Goal: Communication & Community: Answer question/provide support

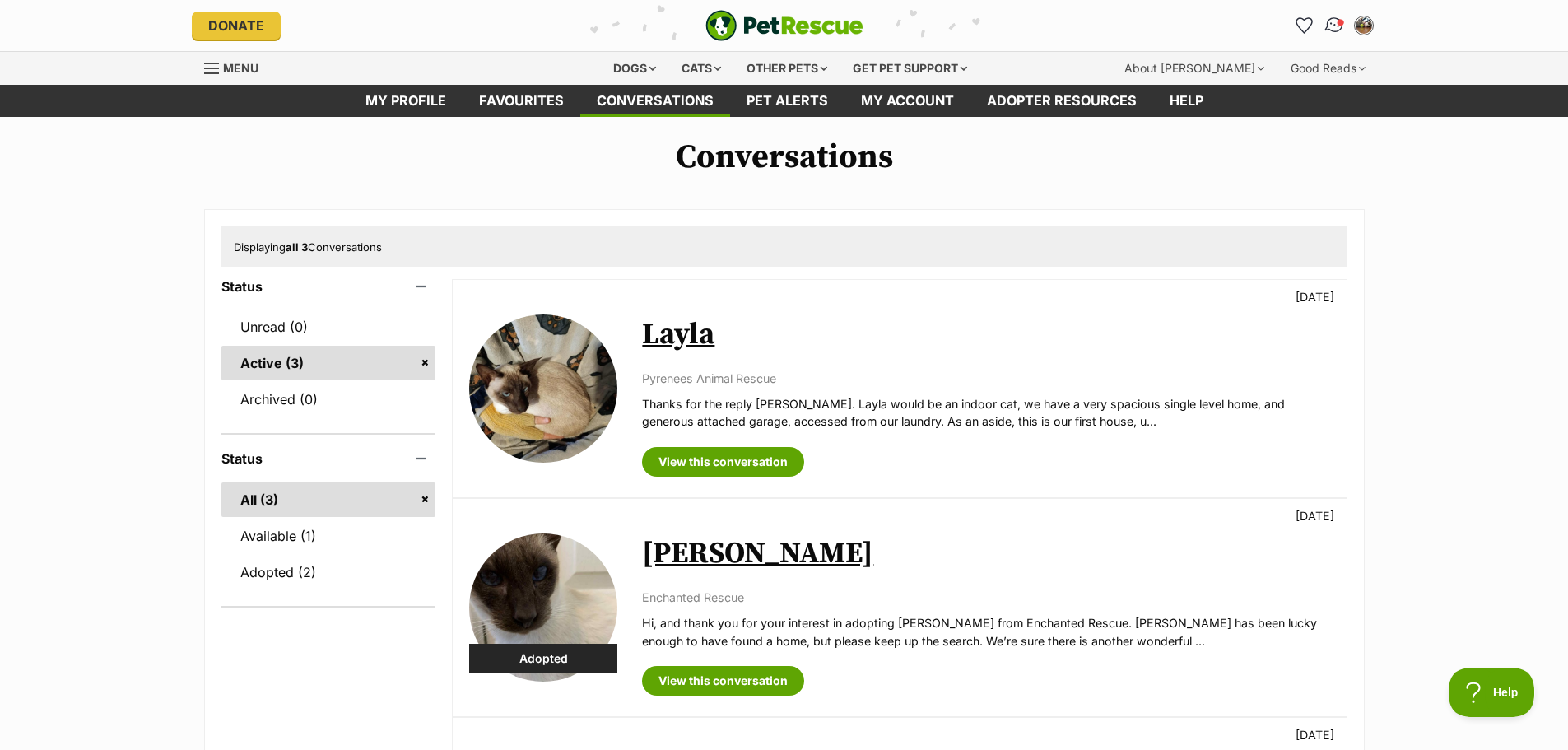
click at [1333, 17] on img "Conversations" at bounding box center [1333, 26] width 22 height 22
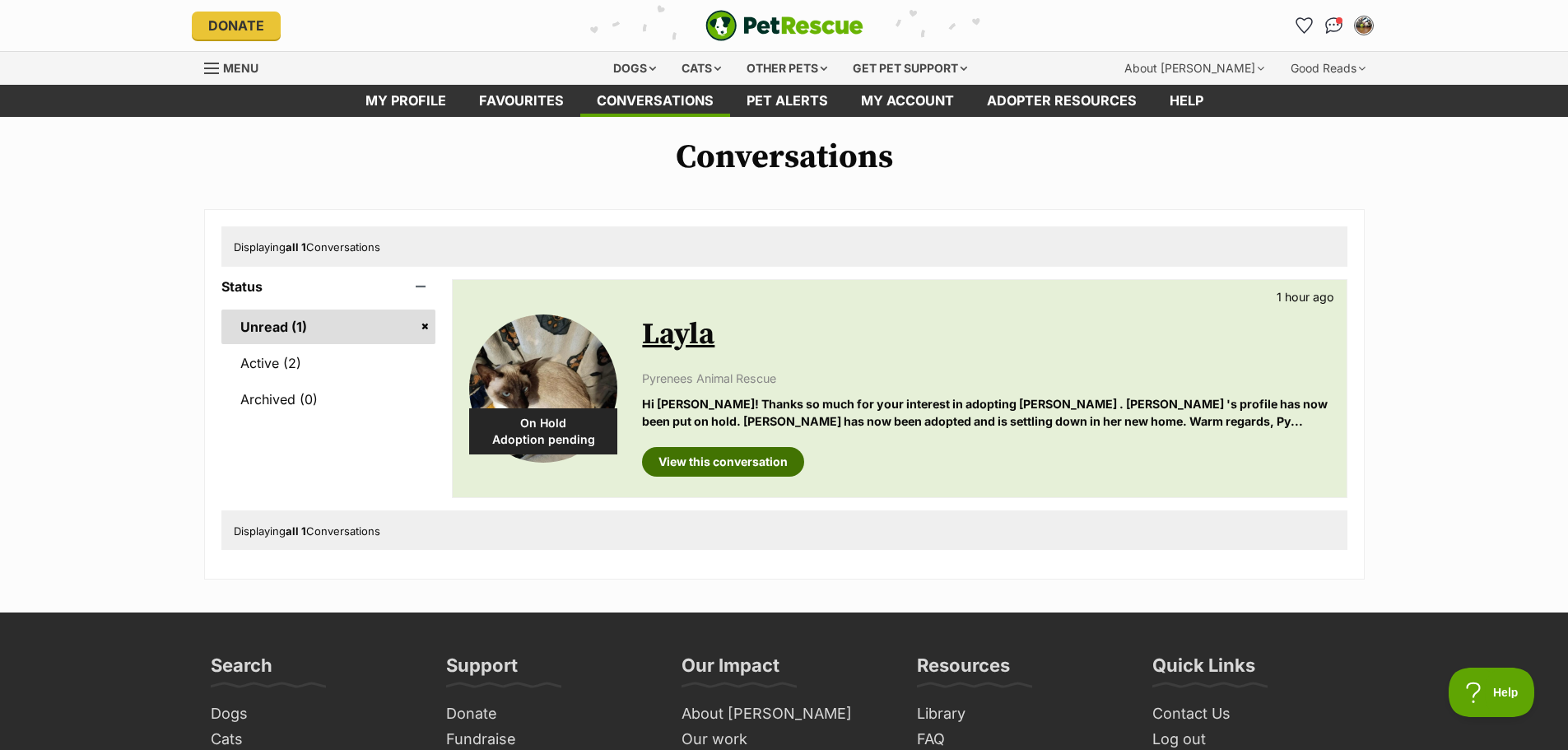
click at [701, 465] on link "View this conversation" at bounding box center [722, 461] width 162 height 29
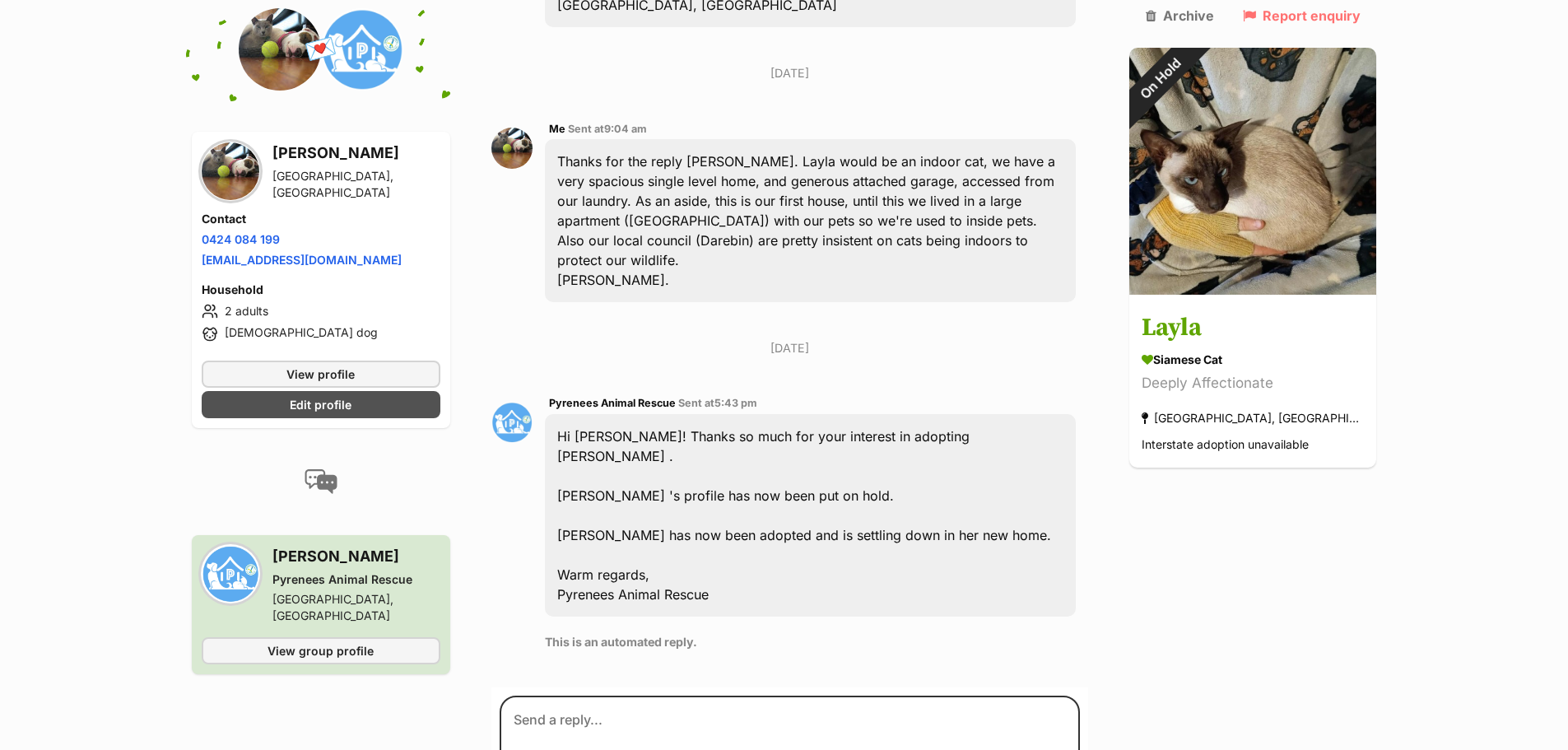
scroll to position [1267, 0]
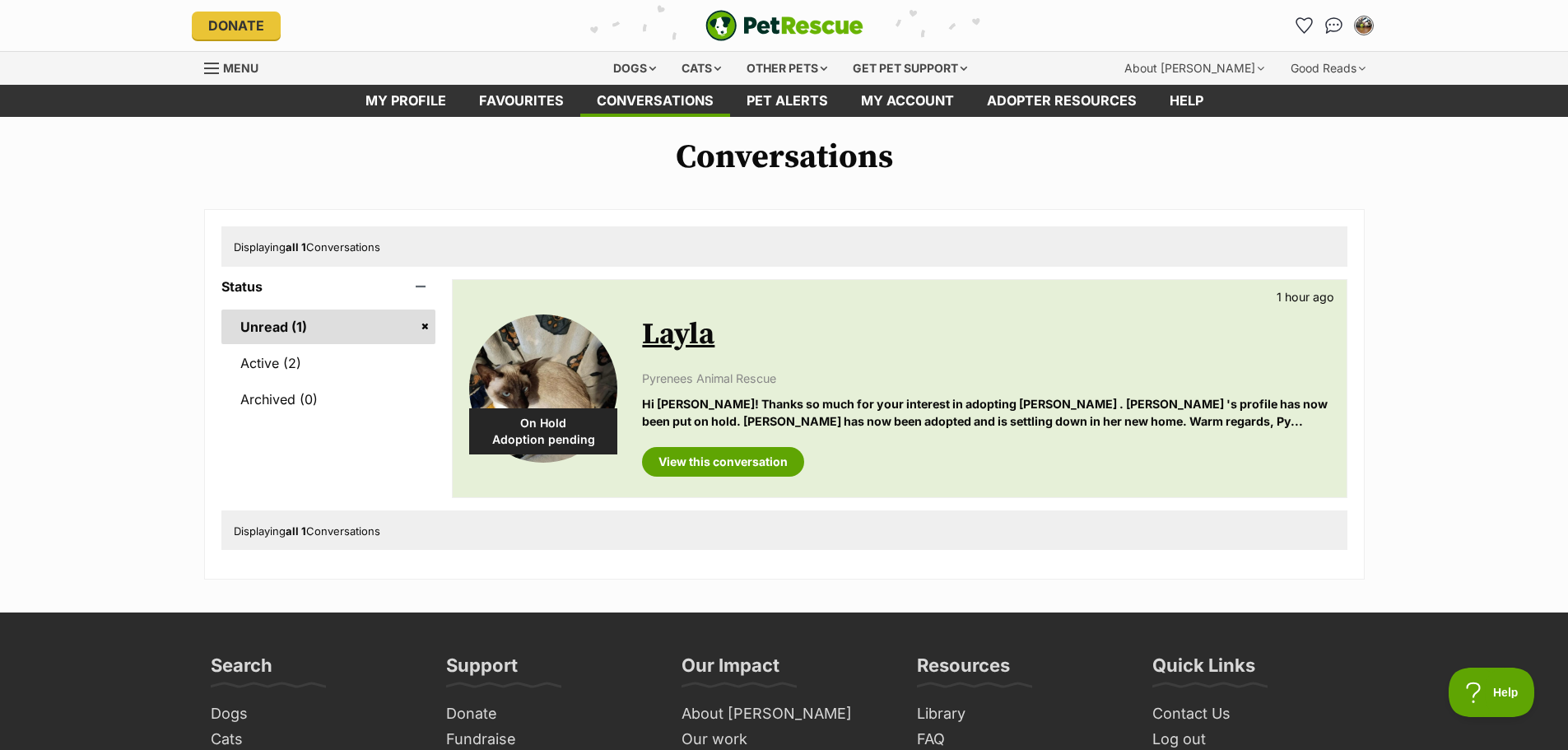
click at [283, 320] on link "Unread (1)" at bounding box center [329, 327] width 215 height 35
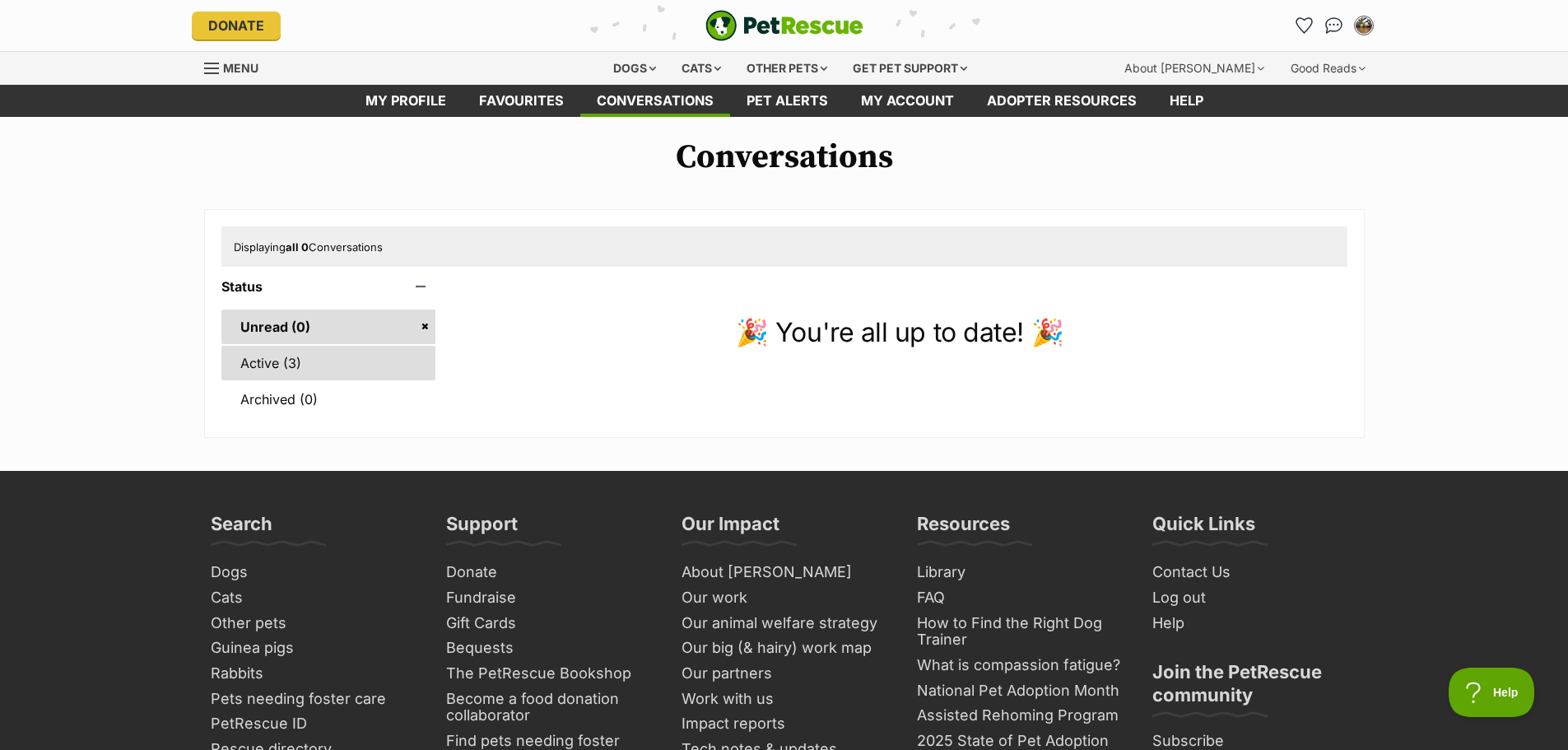
click at [269, 368] on link "Active (3)" at bounding box center [329, 363] width 215 height 35
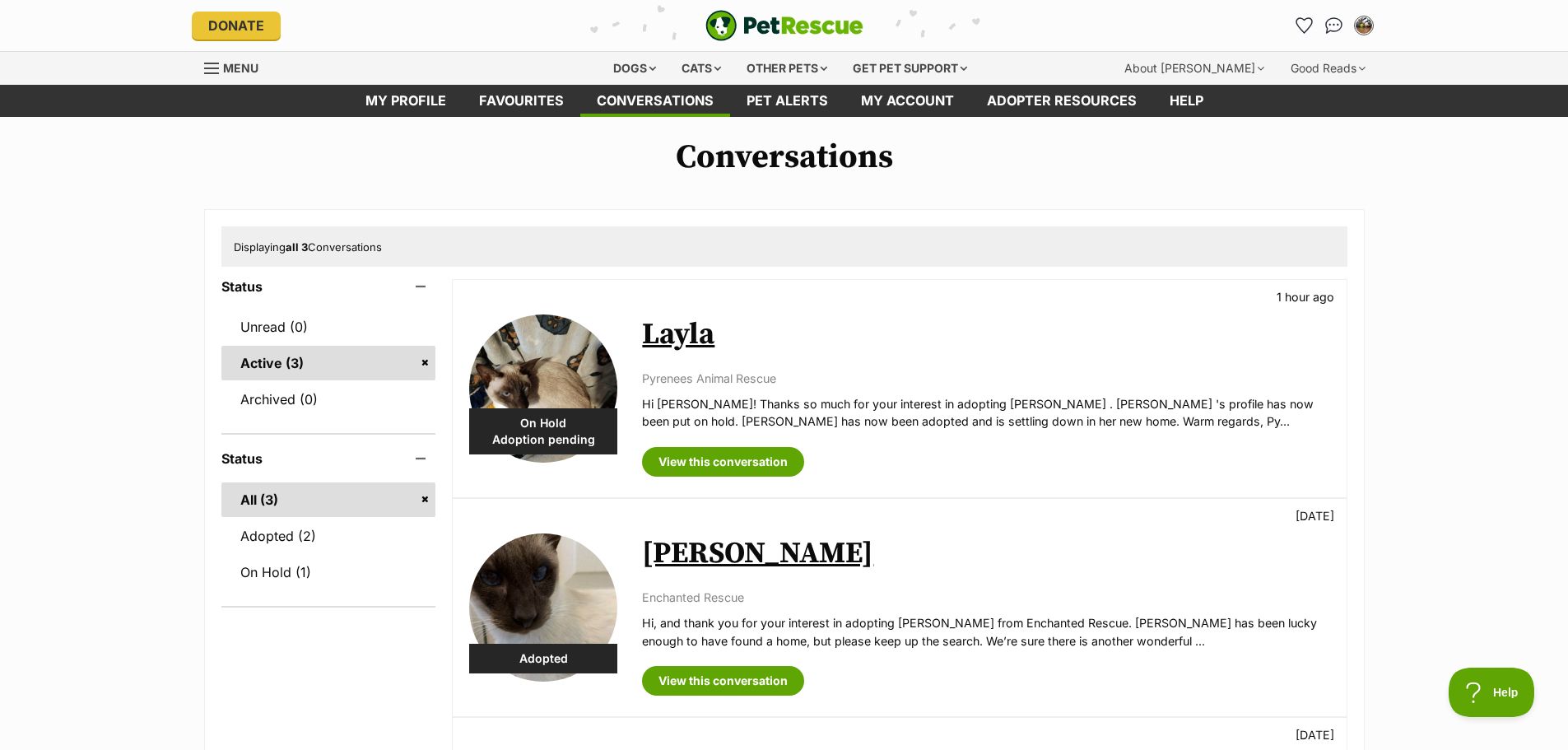
click at [550, 385] on img at bounding box center [543, 388] width 148 height 148
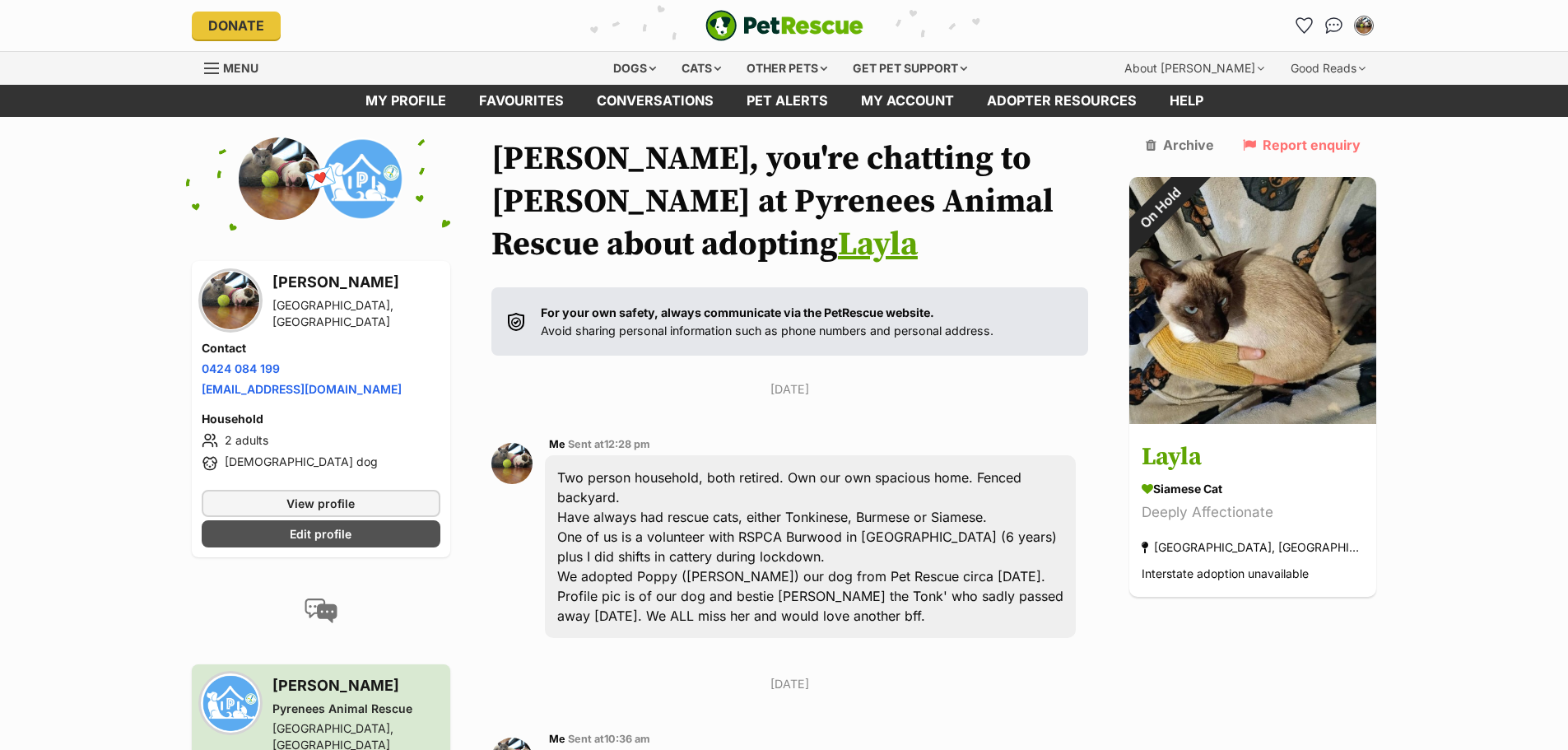
click at [1285, 262] on img at bounding box center [1252, 300] width 247 height 247
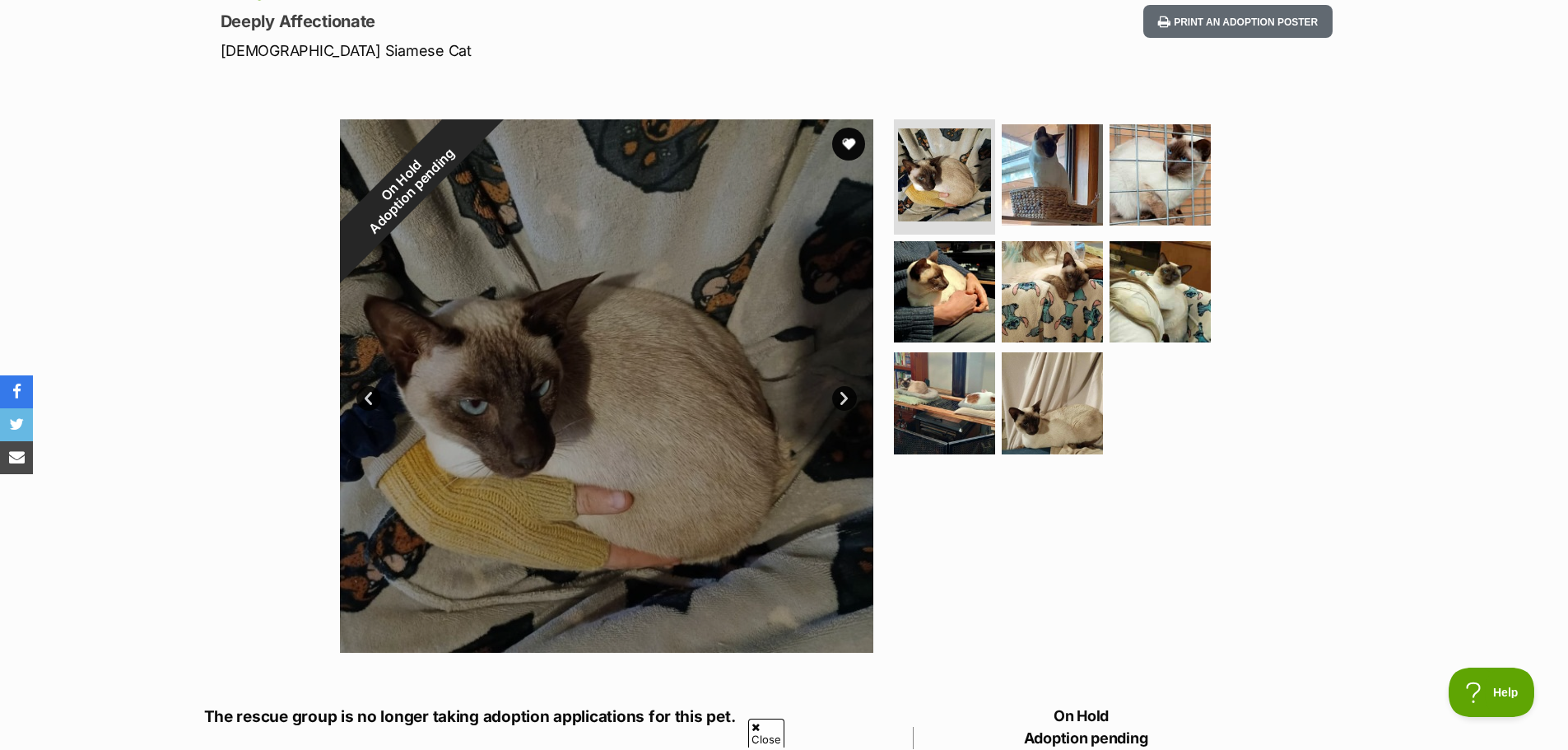
scroll to position [247, 0]
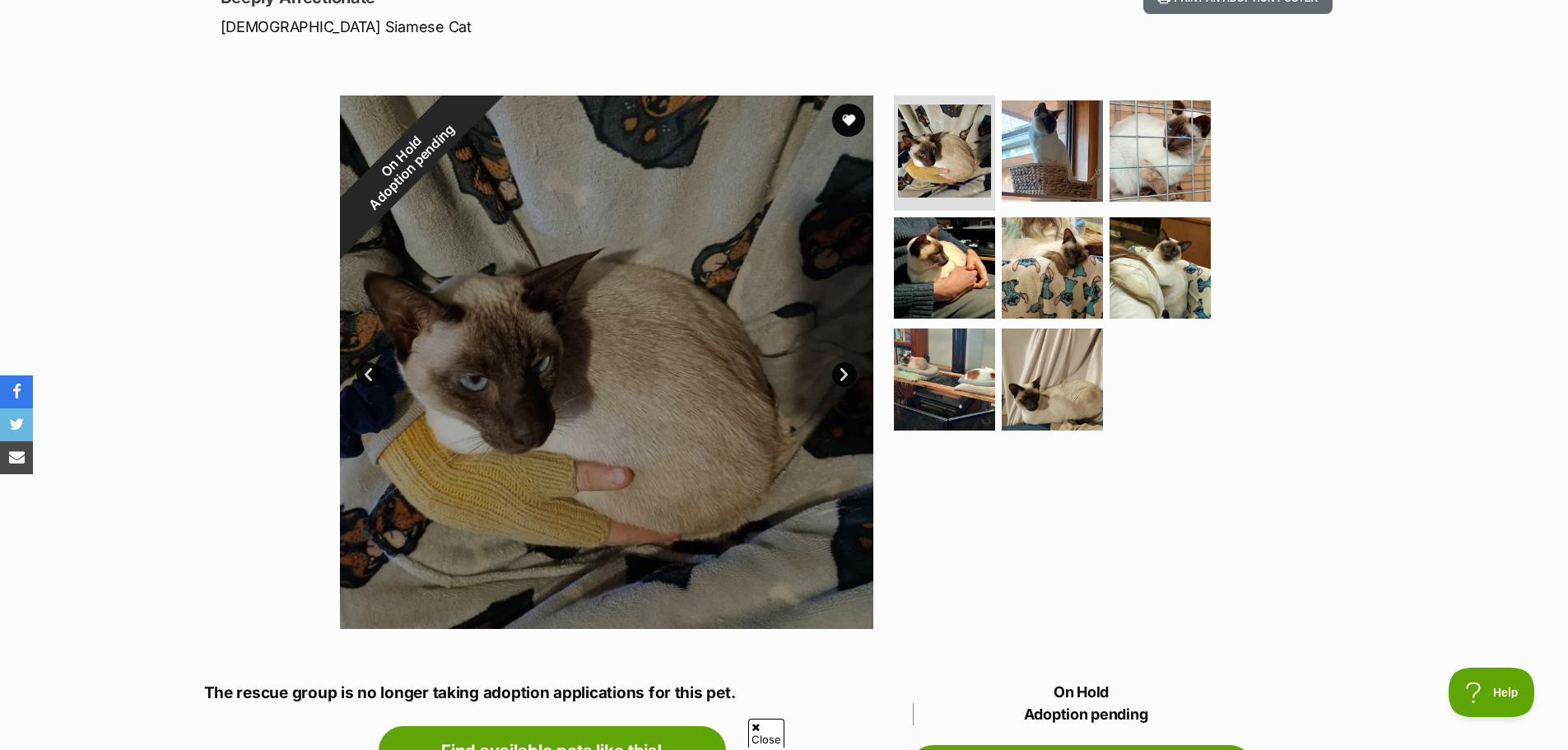
click at [595, 426] on div at bounding box center [606, 362] width 533 height 533
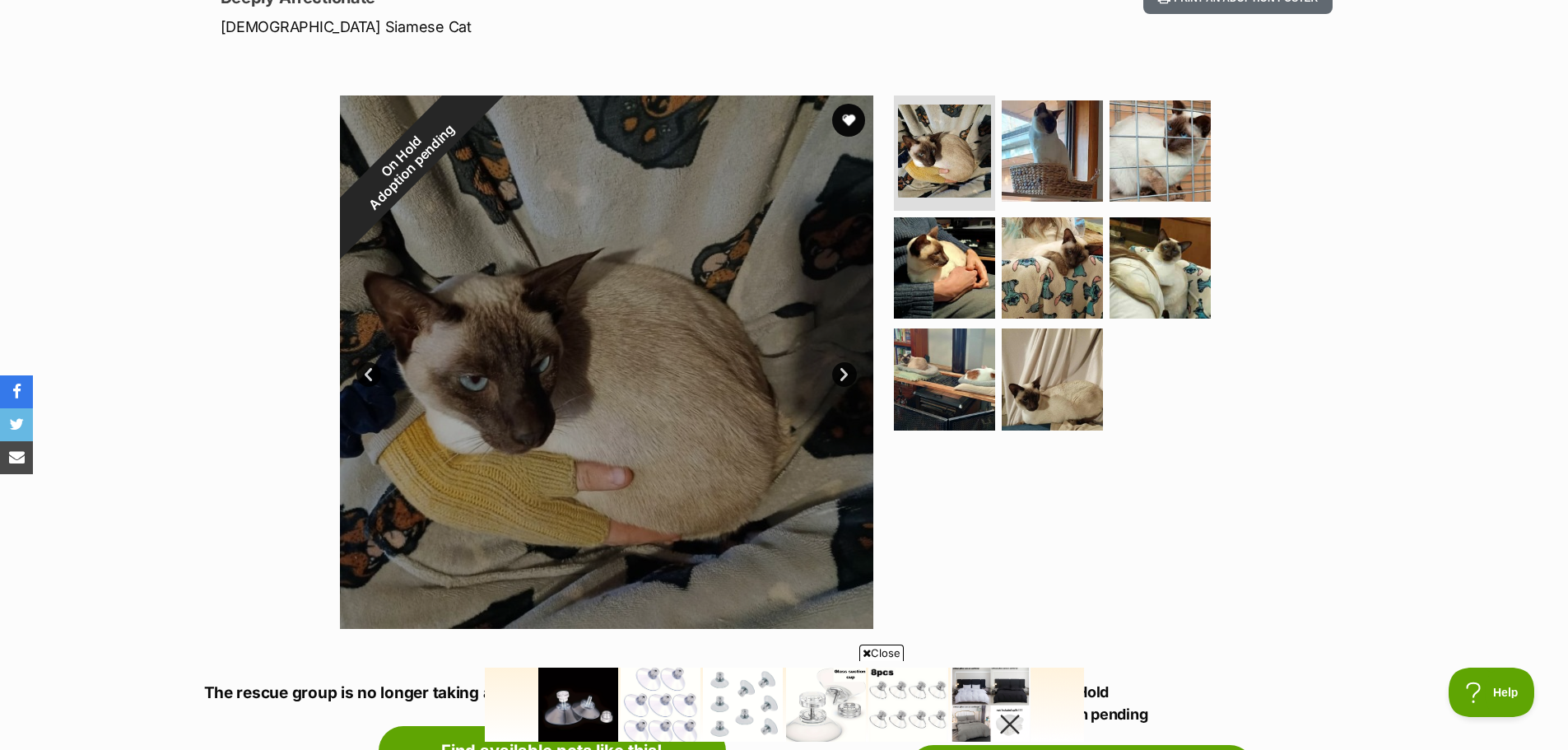
scroll to position [0, 0]
click at [846, 368] on link "Next" at bounding box center [845, 374] width 25 height 25
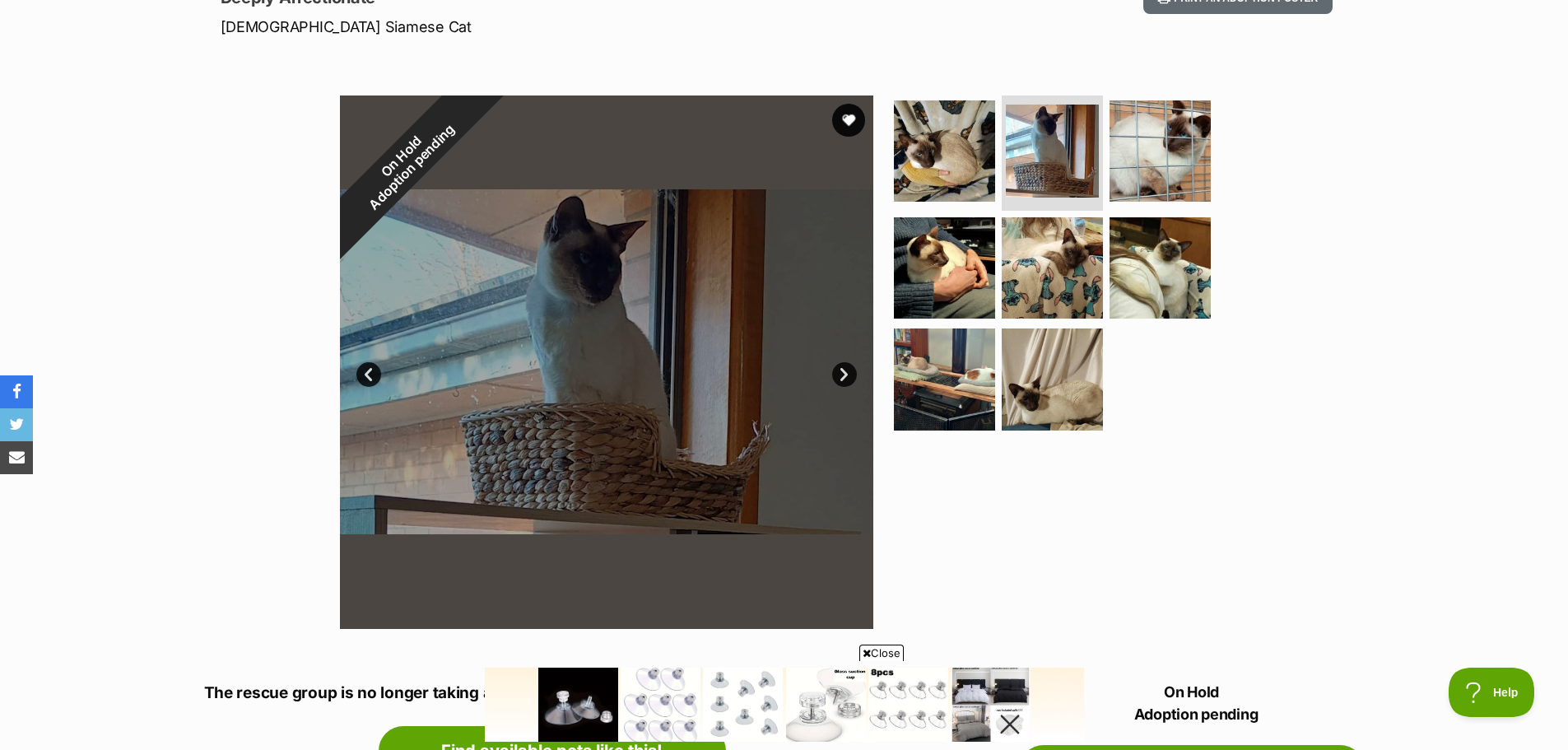
click at [846, 368] on link "Next" at bounding box center [845, 374] width 25 height 25
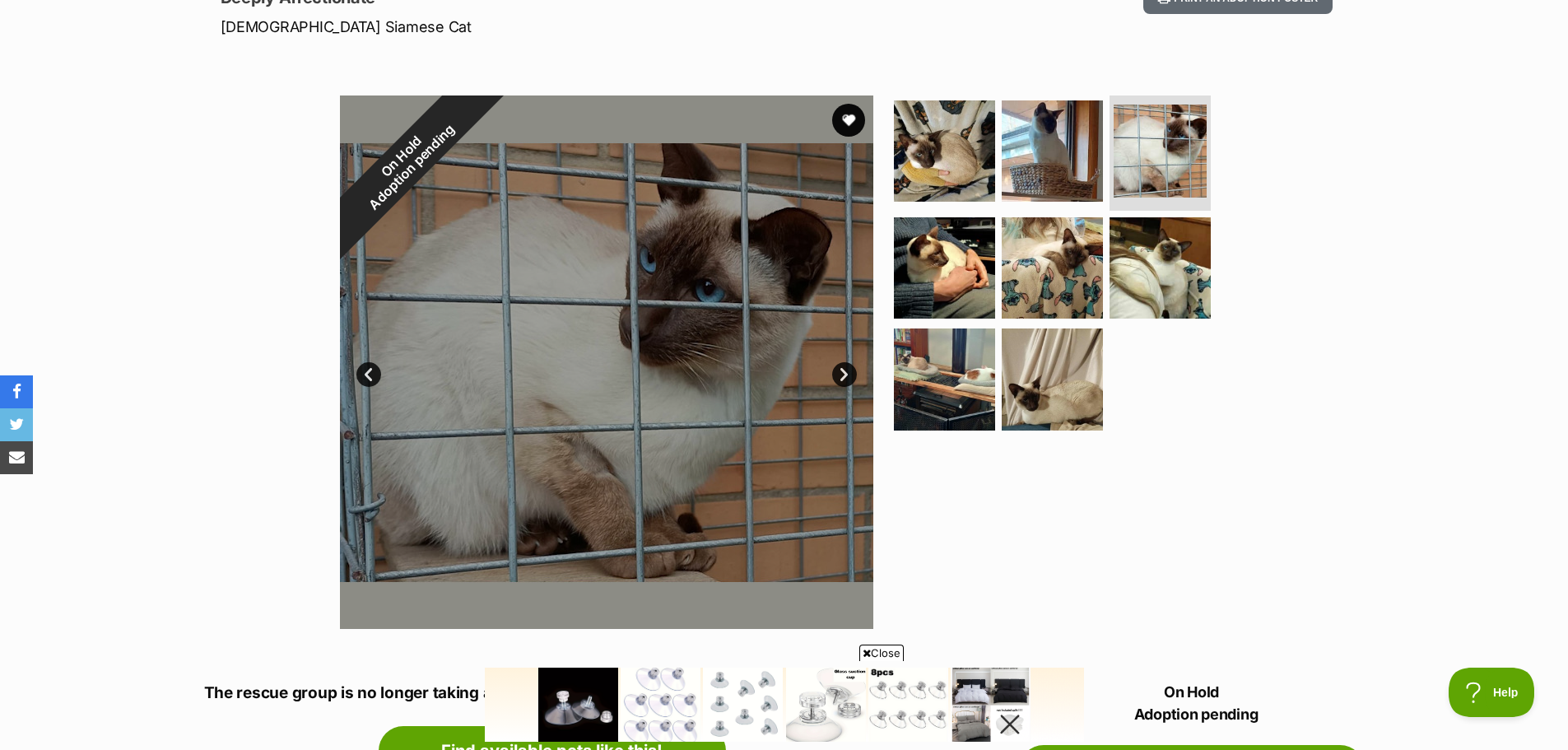
click at [846, 368] on link "Next" at bounding box center [845, 374] width 25 height 25
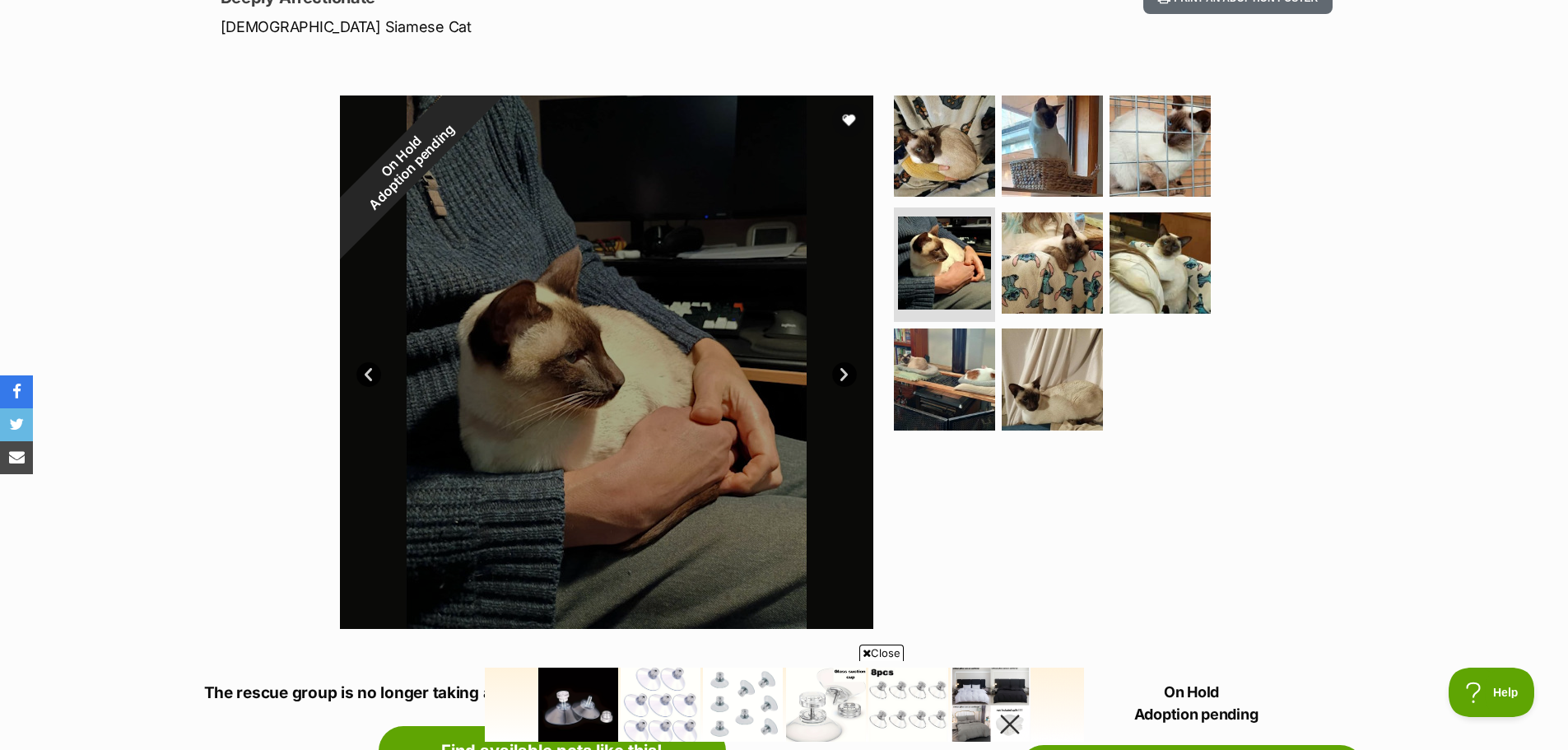
click at [846, 376] on link "Next" at bounding box center [845, 374] width 25 height 25
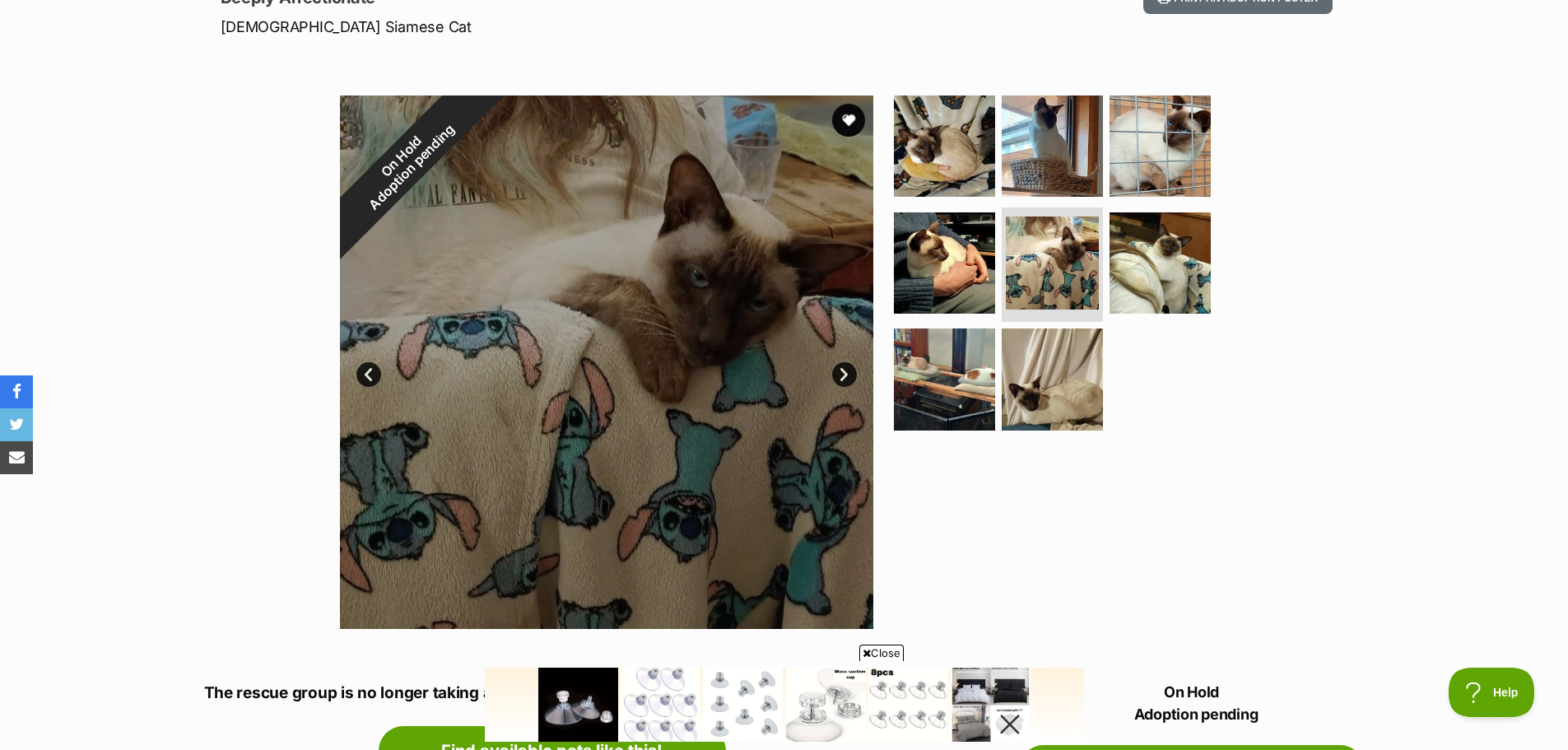
click at [845, 372] on link "Next" at bounding box center [845, 374] width 25 height 25
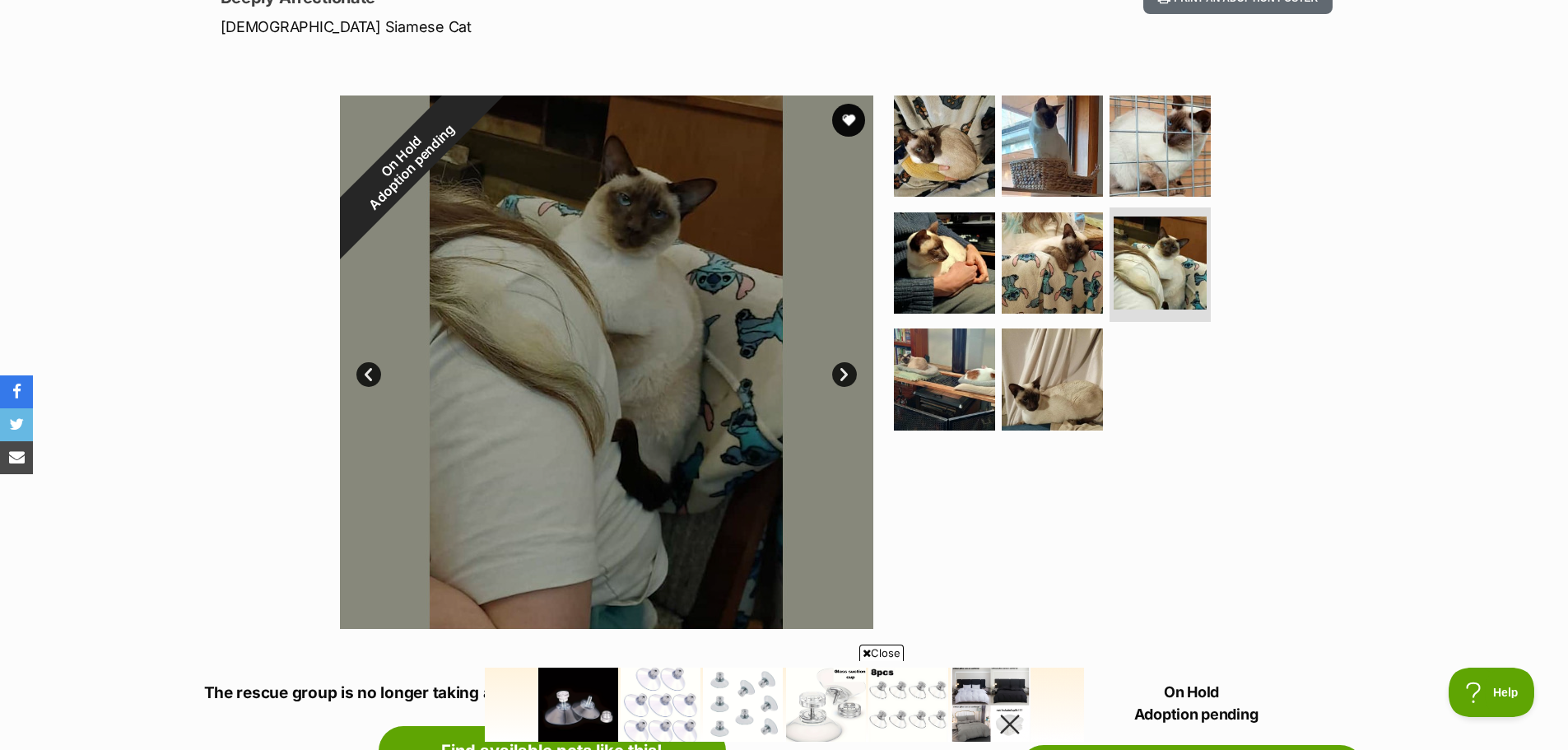
click at [845, 372] on link "Next" at bounding box center [845, 374] width 25 height 25
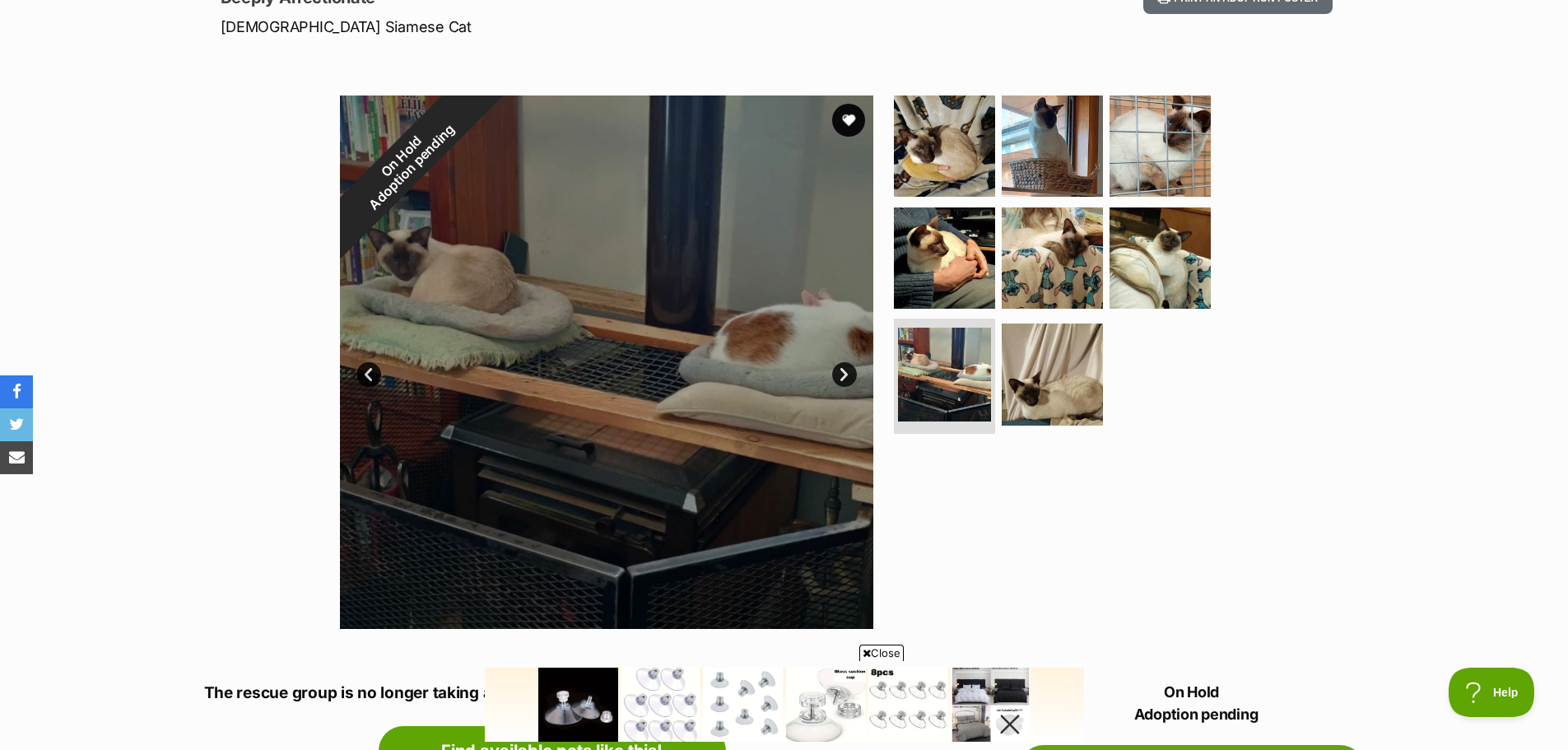
click at [845, 372] on link "Next" at bounding box center [845, 374] width 25 height 25
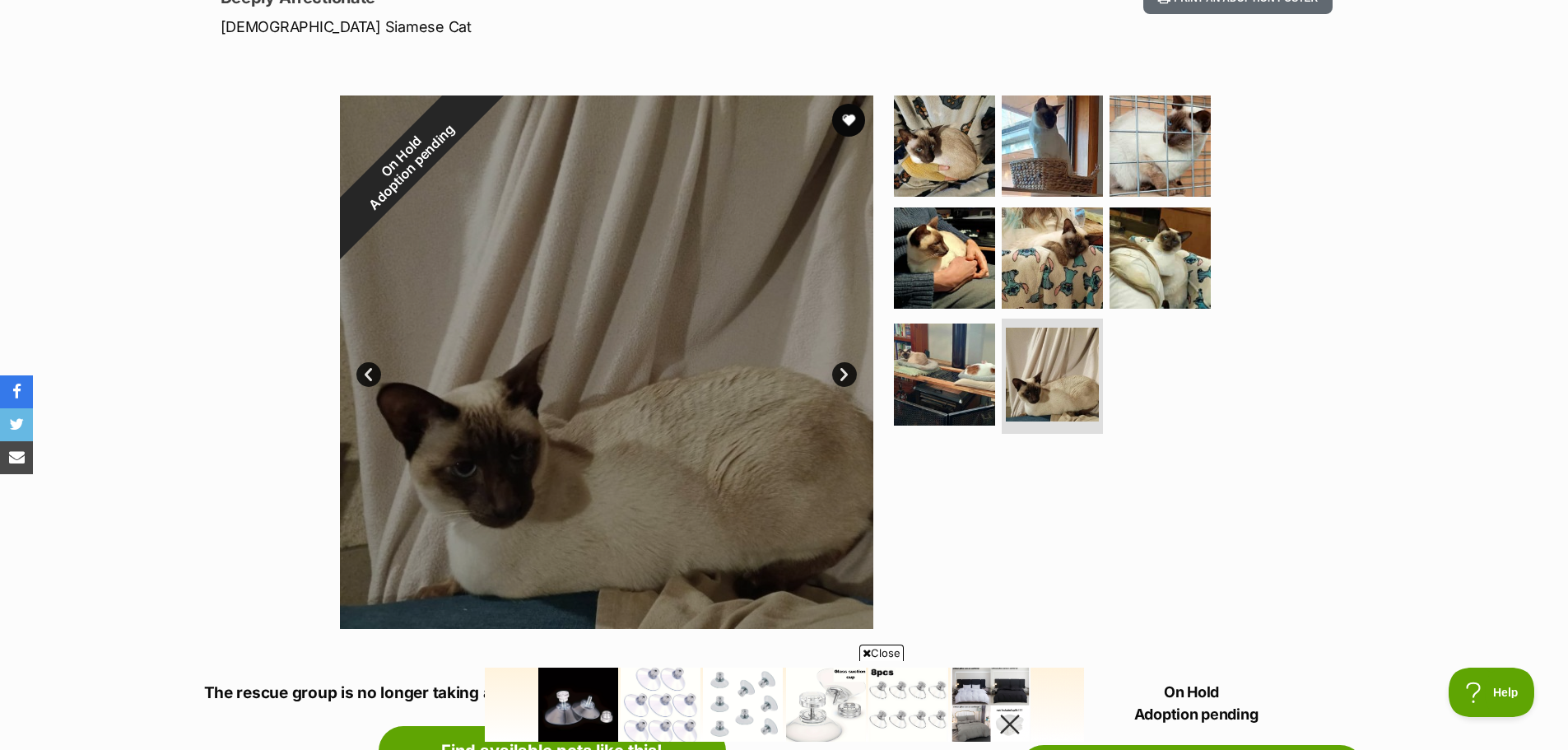
click at [845, 372] on link "Next" at bounding box center [845, 374] width 25 height 25
